Goal: Task Accomplishment & Management: Use online tool/utility

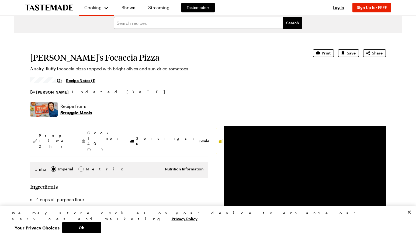
scroll to position [1, 0]
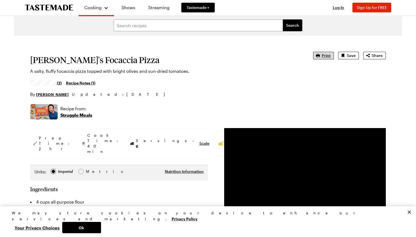
click at [322, 54] on button "Print" at bounding box center [323, 56] width 21 height 8
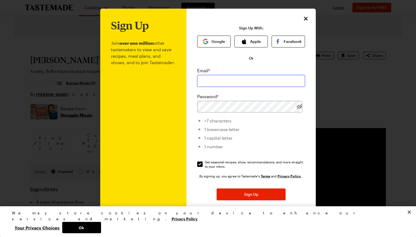
click at [212, 79] on input "email" at bounding box center [251, 81] width 108 height 12
click at [219, 41] on button "Google" at bounding box center [213, 42] width 33 height 12
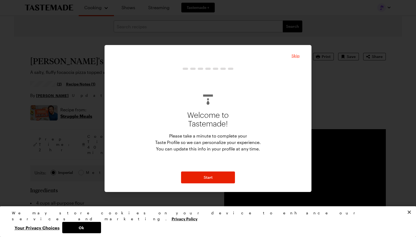
click at [297, 55] on span "Skip" at bounding box center [296, 55] width 8 height 5
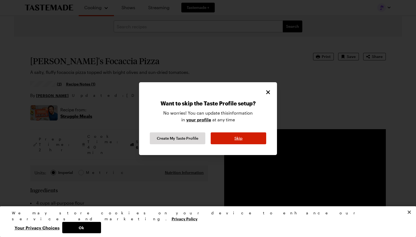
click at [234, 138] on button "Skip" at bounding box center [239, 138] width 56 height 12
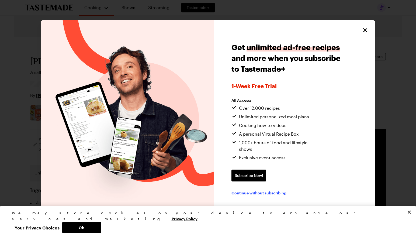
click at [266, 190] on span "Continue without subscribing" at bounding box center [258, 192] width 55 height 5
type textarea "x"
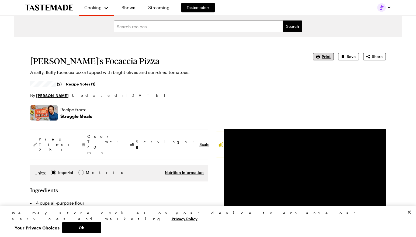
click at [325, 56] on span "Print" at bounding box center [326, 56] width 9 height 5
